Goal: Information Seeking & Learning: Learn about a topic

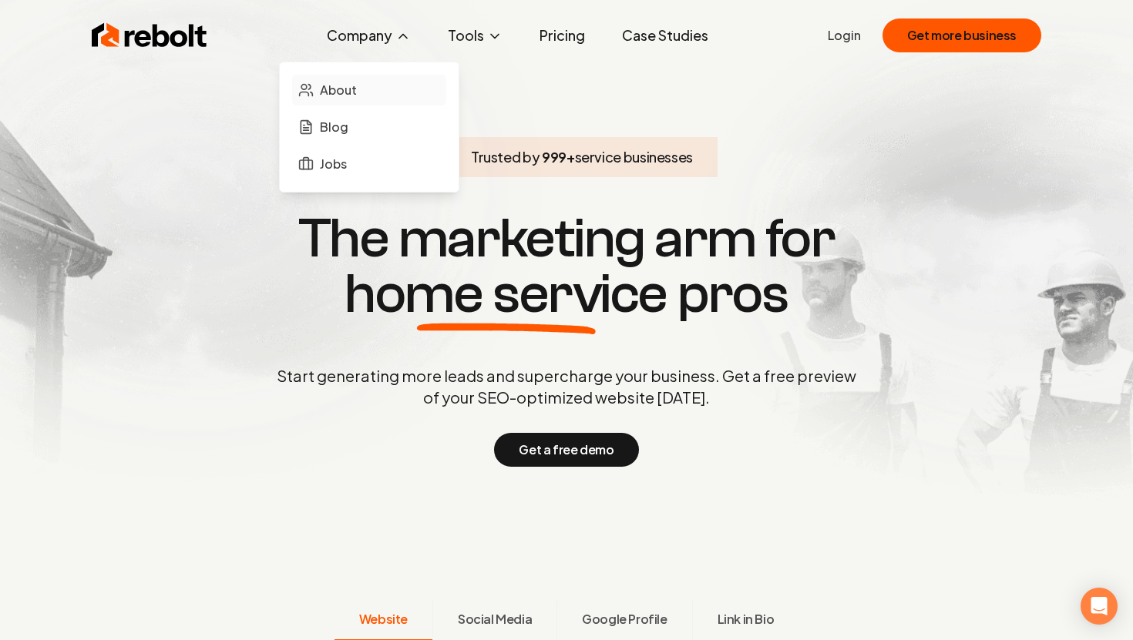
click at [340, 91] on span "About" at bounding box center [338, 90] width 37 height 18
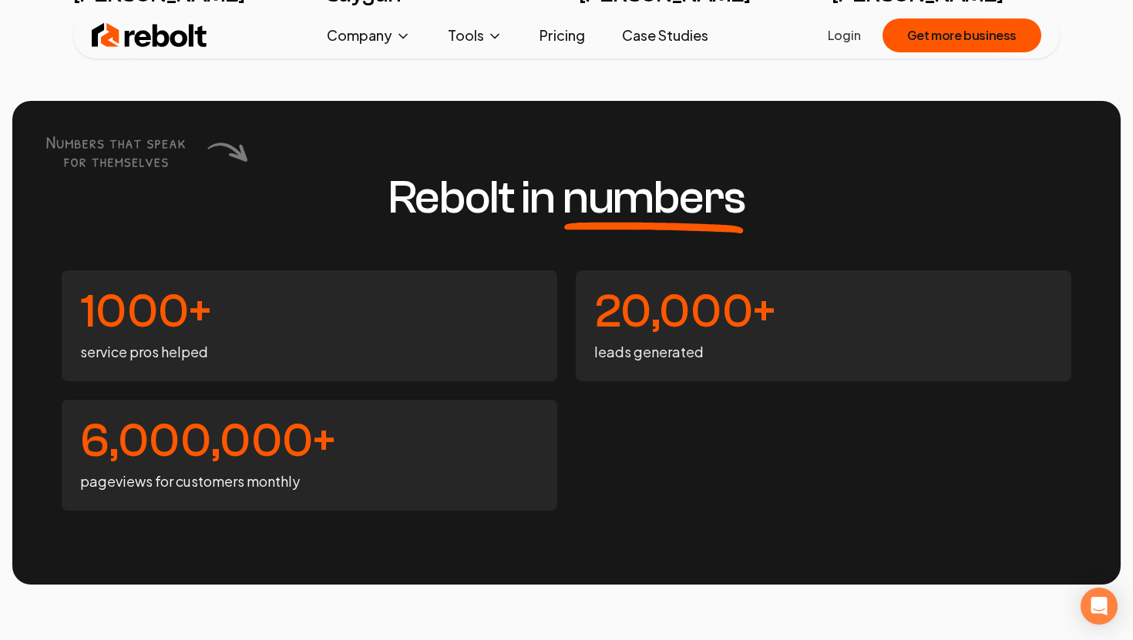
scroll to position [3750, 0]
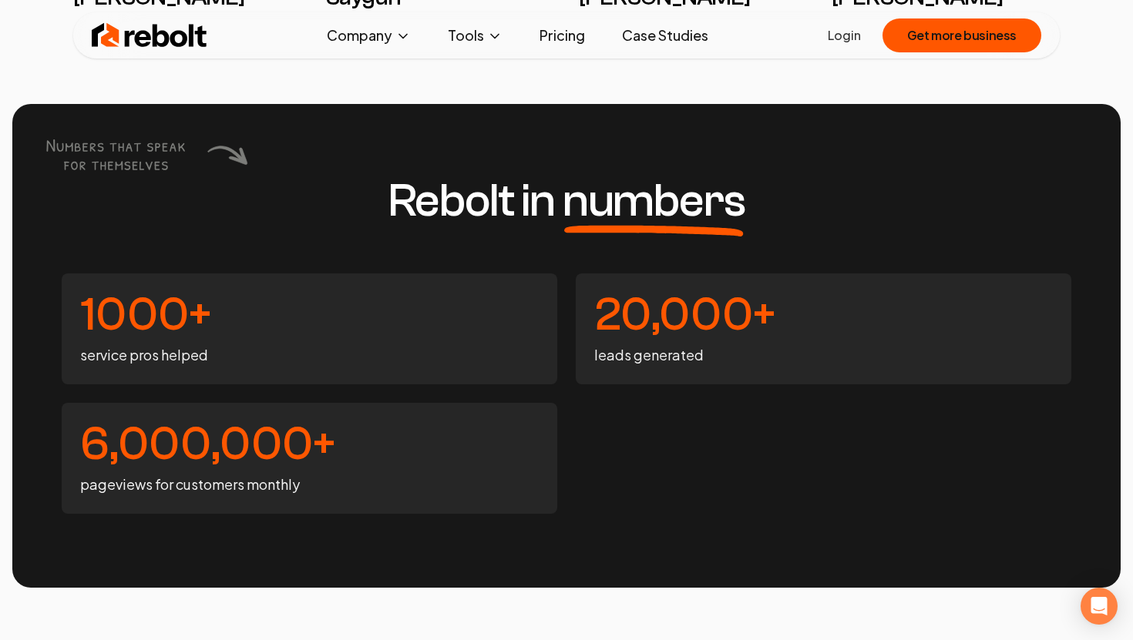
click at [527, 30] on link "Pricing" at bounding box center [562, 35] width 70 height 31
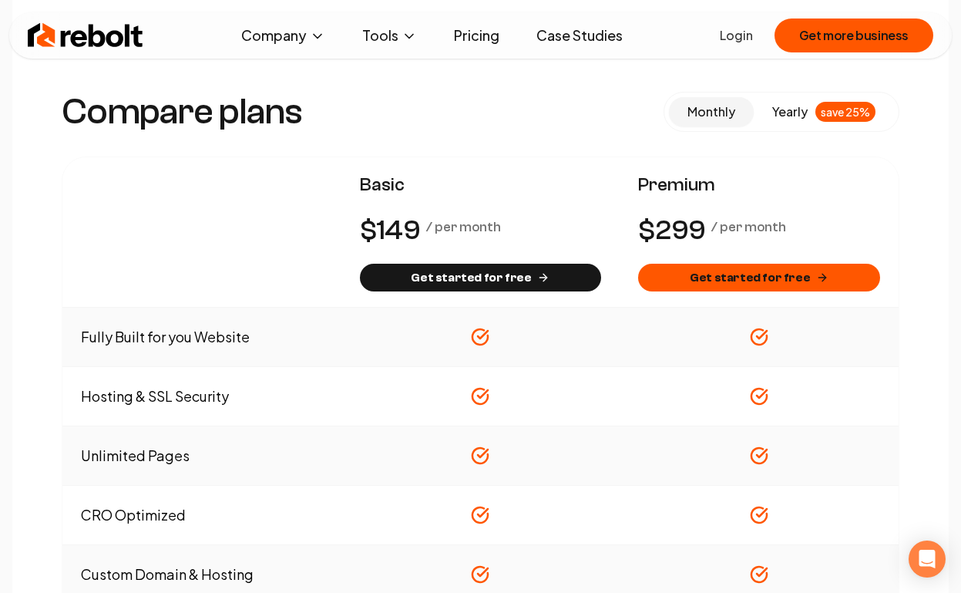
scroll to position [1086, 0]
